Goal: Obtain resource: Download file/media

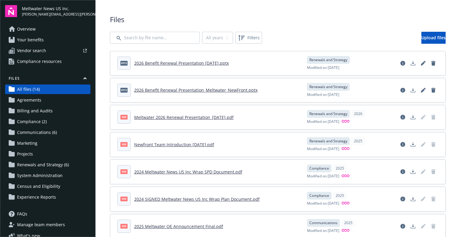
click at [173, 119] on link "Meltwater 2026 Renewal Presentation_[DATE].pdf" at bounding box center [183, 117] width 99 height 6
click at [149, 117] on link "Meltwater 2026 Renewal Presentation_[DATE].pdf" at bounding box center [183, 117] width 99 height 6
click at [146, 62] on link "2026 Benefit Renewal Presentation [DATE].pptx" at bounding box center [181, 63] width 95 height 6
